Goal: Use online tool/utility: Utilize a website feature to perform a specific function

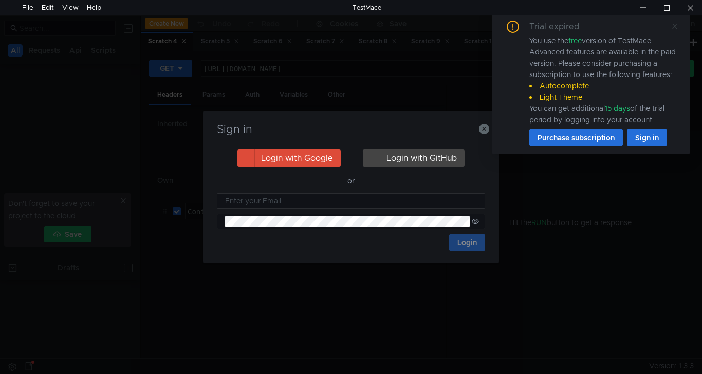
click at [675, 30] on span at bounding box center [674, 26] width 7 height 9
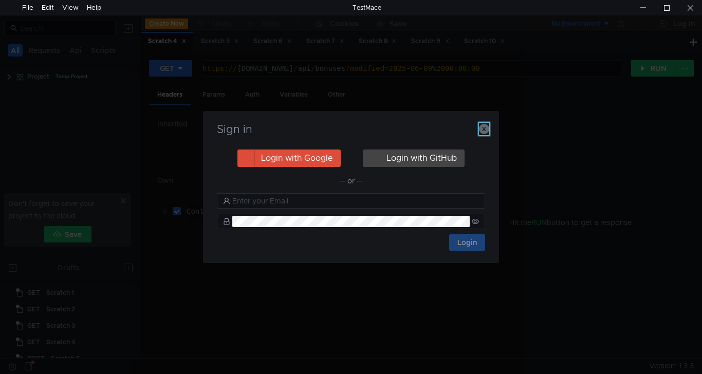
click at [485, 127] on icon "button" at bounding box center [484, 129] width 10 height 10
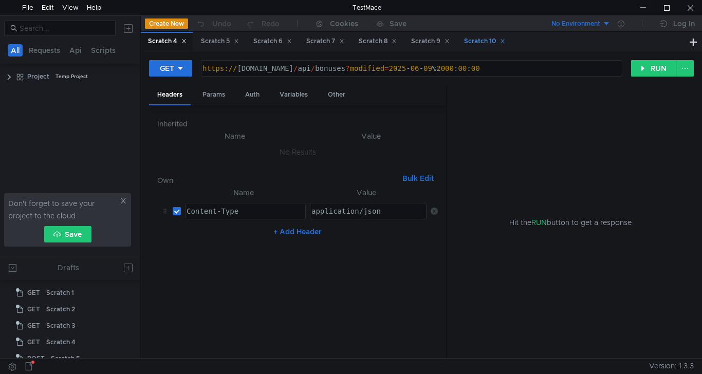
click at [488, 47] on div "Scratch 10" at bounding box center [484, 41] width 54 height 19
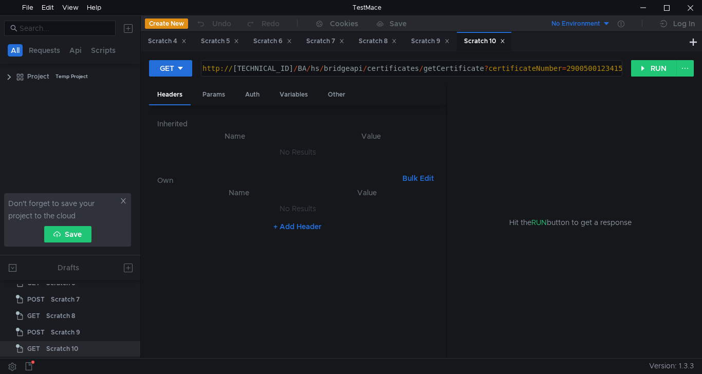
click at [573, 70] on div "http:// [TECHNICAL_ID] / BA / hs / bridgeapi / certificates / getCertificate ? …" at bounding box center [411, 76] width 421 height 25
paste textarea "250101800"
click at [658, 69] on button "RUN" at bounding box center [654, 68] width 46 height 16
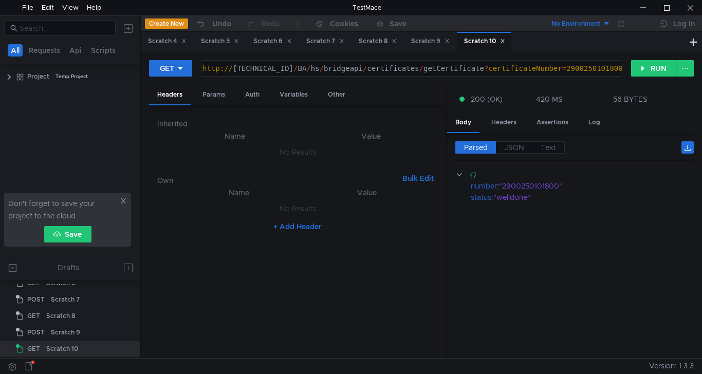
click at [575, 62] on div "http:// [TECHNICAL_ID] / BA / hs / bridgeapi / certificates / getCertificate ? …" at bounding box center [412, 68] width 421 height 15
paste textarea "500123415"
click at [662, 72] on button "RUN" at bounding box center [654, 68] width 46 height 16
click at [583, 64] on div "http:// [TECHNICAL_ID] / BA / hs / bridgeapi / certificates / getCertificate ? …" at bounding box center [411, 76] width 421 height 25
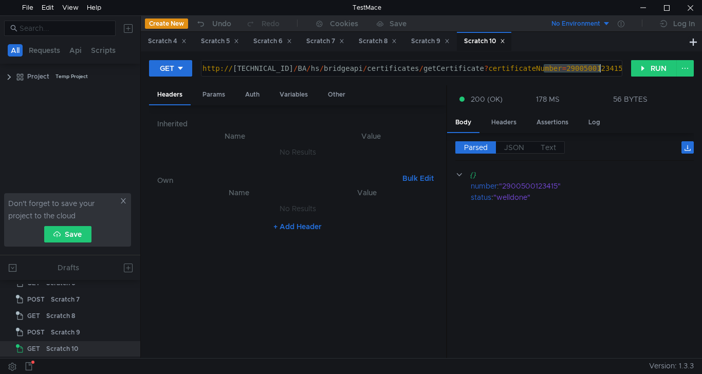
click at [583, 64] on div "http:// [TECHNICAL_ID] / BA / hs / bridgeapi / certificates / getCertificate ? …" at bounding box center [411, 76] width 421 height 25
paste textarea "1166"
type textarea "[URL][TECHNICAL_ID]"
drag, startPoint x: 634, startPoint y: 71, endPoint x: 640, endPoint y: 67, distance: 6.7
click at [639, 70] on div "GET [URL][TECHNICAL_ID] http:// [TECHNICAL_ID] / BA / hs / bridgeapi / certific…" at bounding box center [421, 73] width 545 height 26
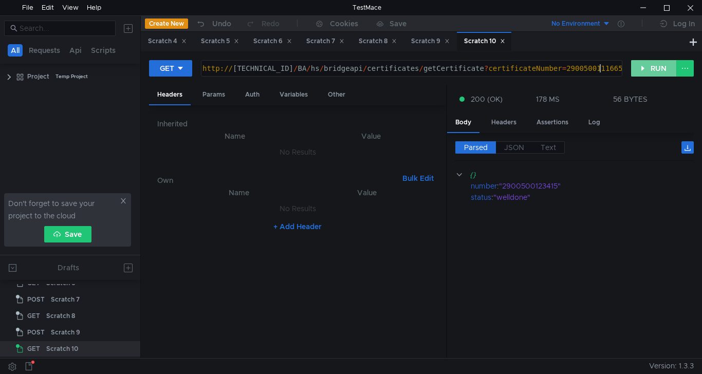
click at [640, 66] on button "RUN" at bounding box center [654, 68] width 46 height 16
click at [697, 13] on div at bounding box center [691, 7] width 24 height 15
